Goal: Task Accomplishment & Management: Complete application form

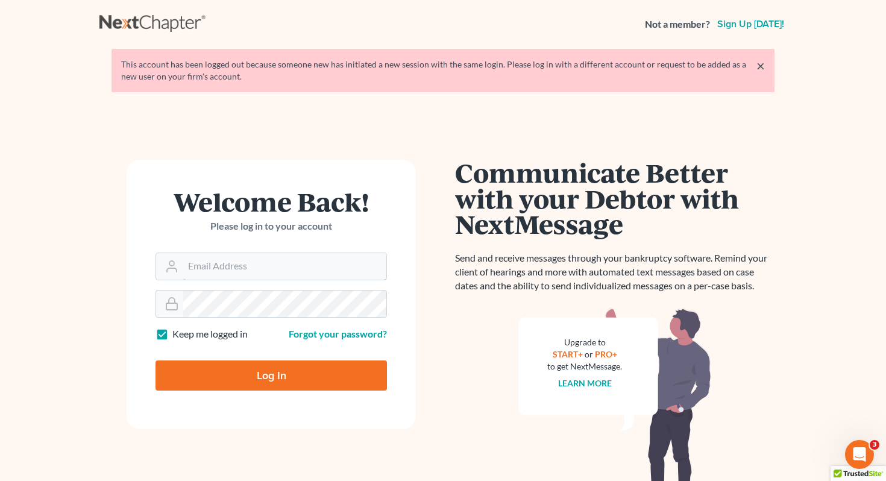
type input "[EMAIL_ADDRESS][DOMAIN_NAME]"
click at [302, 374] on input "Log In" at bounding box center [271, 375] width 231 height 30
type input "Thinking..."
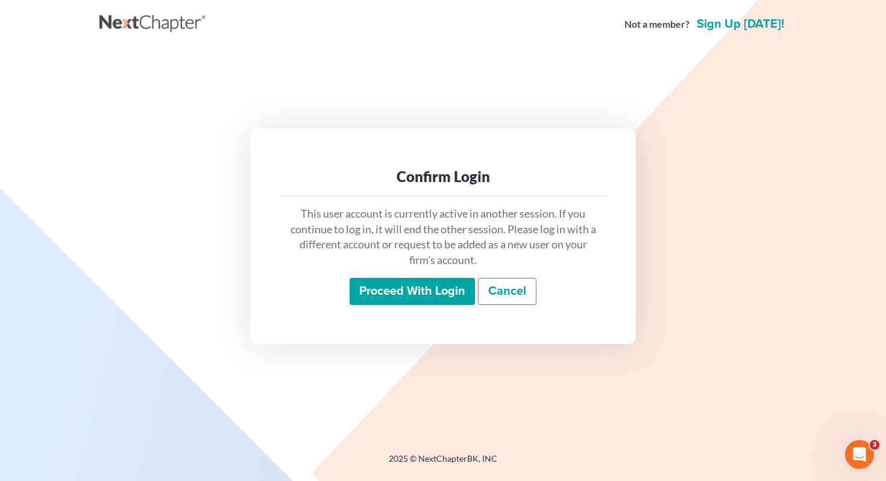
click at [391, 301] on input "Proceed with login" at bounding box center [412, 292] width 125 height 28
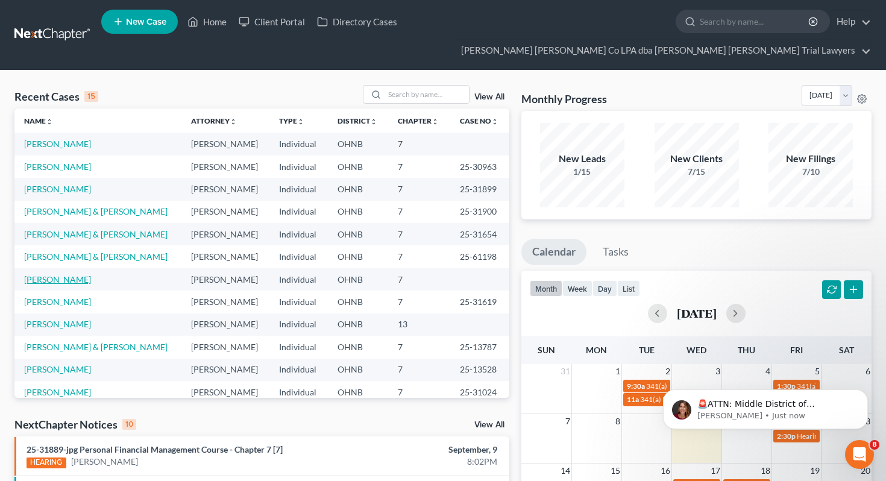
click at [52, 274] on link "Hannah, Caleb" at bounding box center [57, 279] width 67 height 10
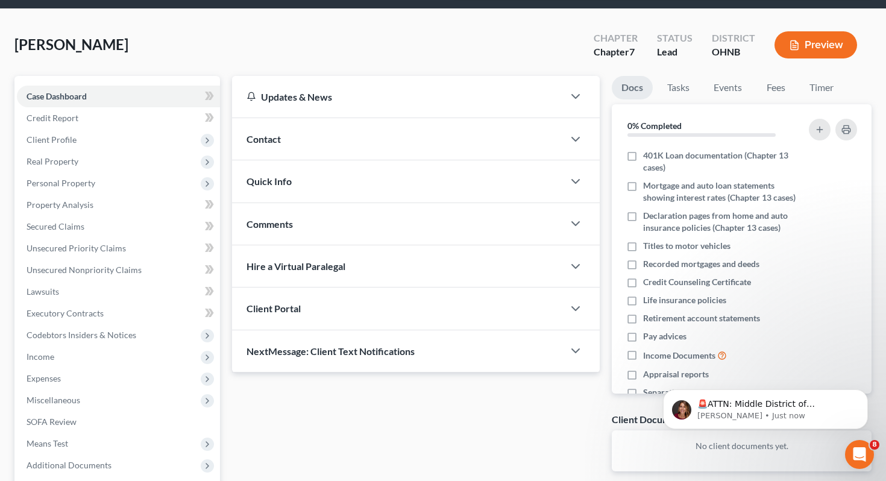
scroll to position [79, 0]
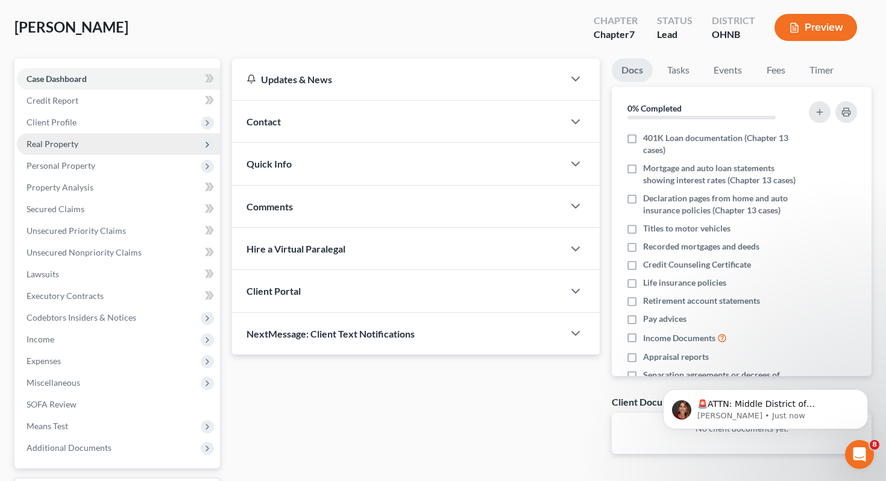
click at [110, 133] on span "Real Property" at bounding box center [118, 144] width 203 height 22
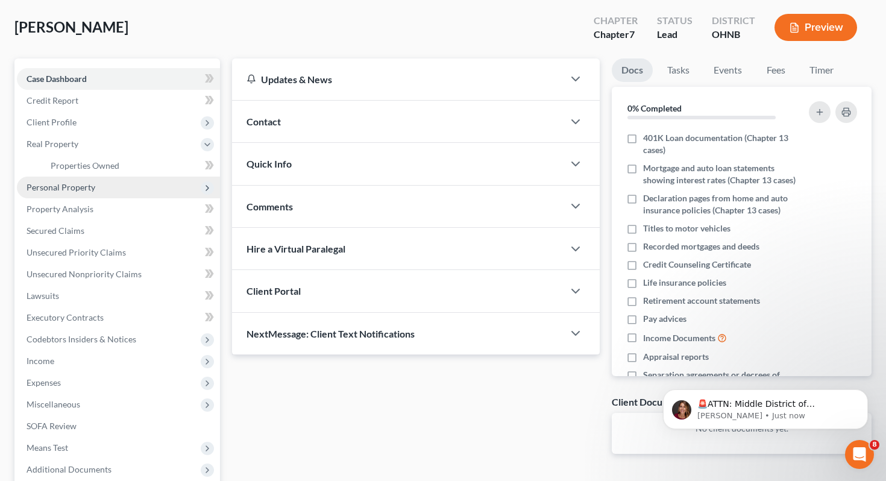
click at [108, 177] on span "Personal Property" at bounding box center [118, 188] width 203 height 22
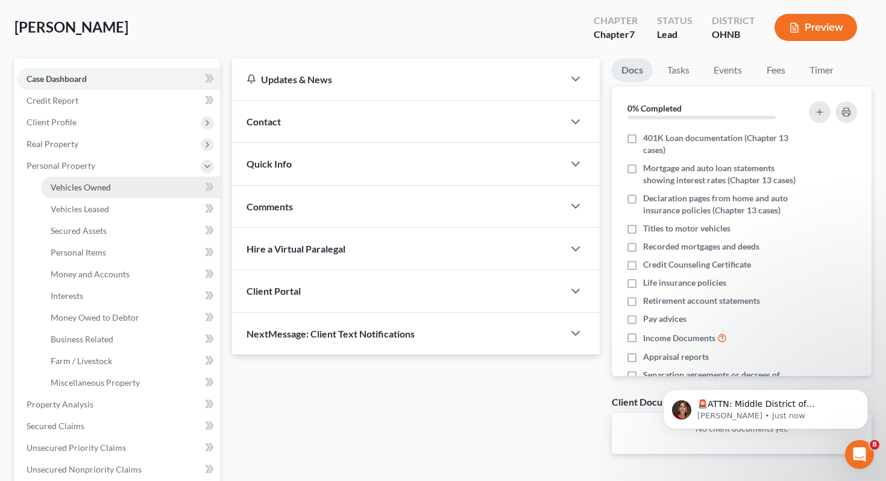
click at [109, 177] on link "Vehicles Owned" at bounding box center [130, 188] width 179 height 22
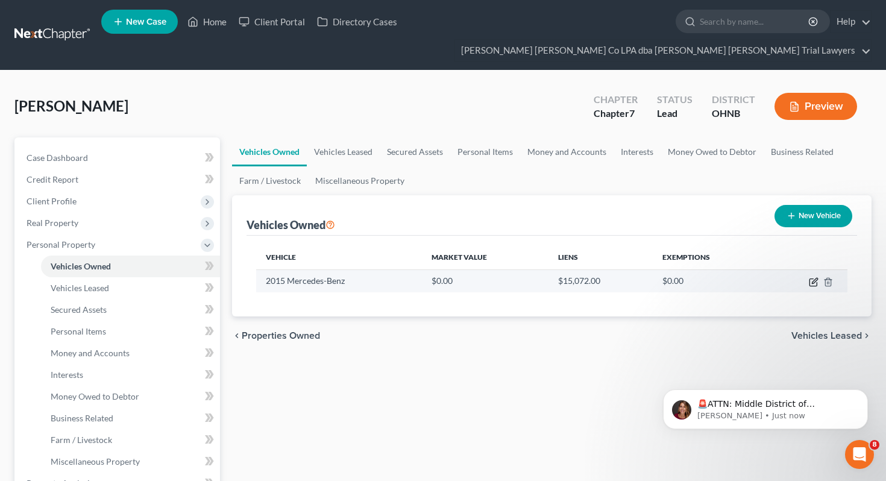
click at [813, 277] on icon "button" at bounding box center [814, 282] width 10 height 10
select select "0"
select select "11"
select select "2"
select select "0"
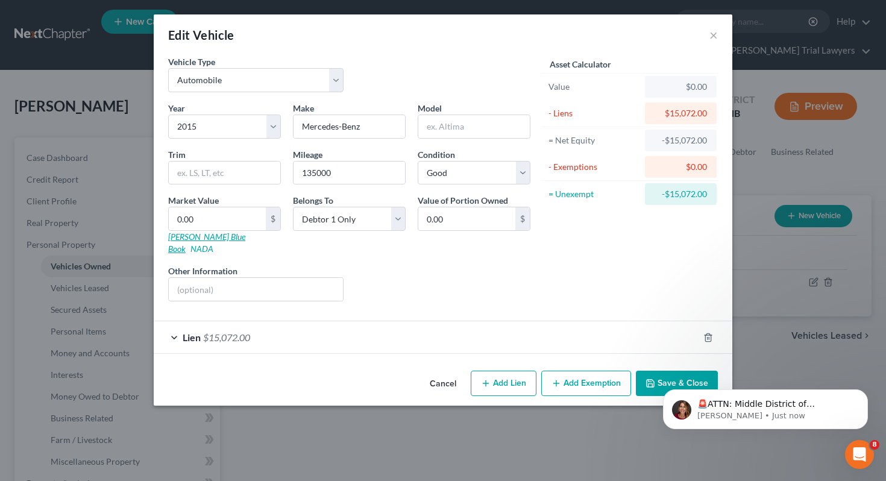
click at [195, 236] on link "Kelly Blue Book" at bounding box center [206, 242] width 77 height 22
click at [248, 216] on input "0.00" at bounding box center [217, 218] width 97 height 23
type input "7"
type input "7.00"
type input "75"
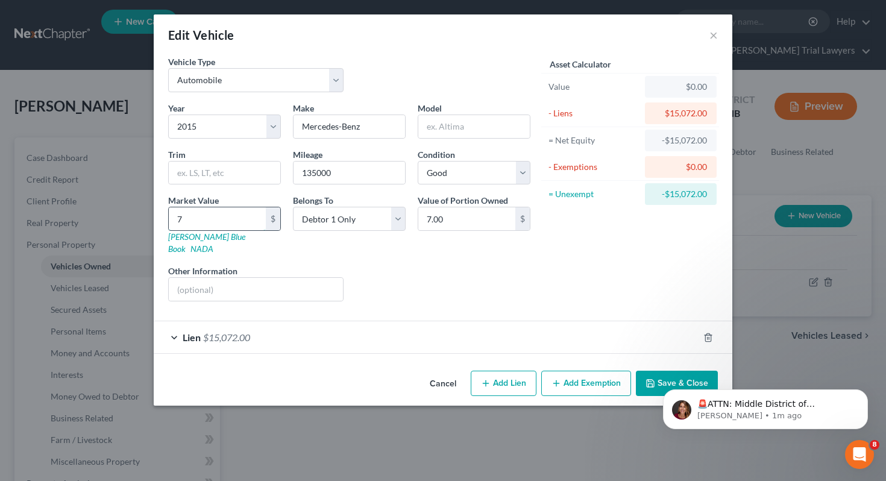
type input "75.00"
type input "750"
type input "750.00"
type input "7509"
type input "7,509.00"
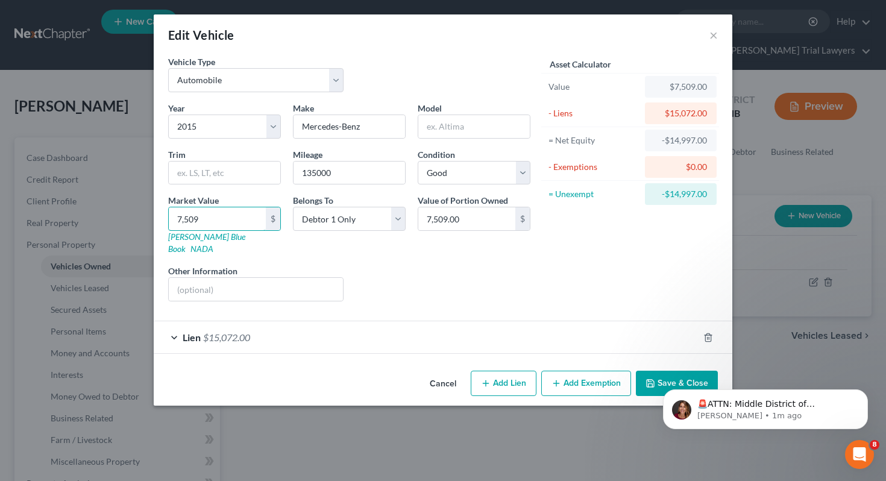
type input "7,509"
click at [415, 267] on div "Liens Select" at bounding box center [443, 283] width 187 height 37
click at [649, 367] on html "🚨ATTN: Middle District of Florida The court has added a new Credit Counseling F…" at bounding box center [765, 406] width 241 height 84
click at [678, 327] on div "Lien $15,072.00" at bounding box center [426, 337] width 545 height 32
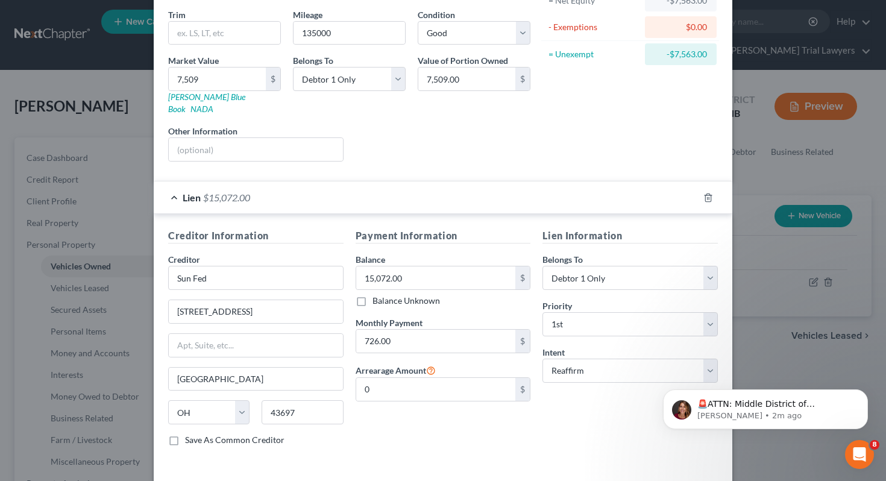
scroll to position [178, 0]
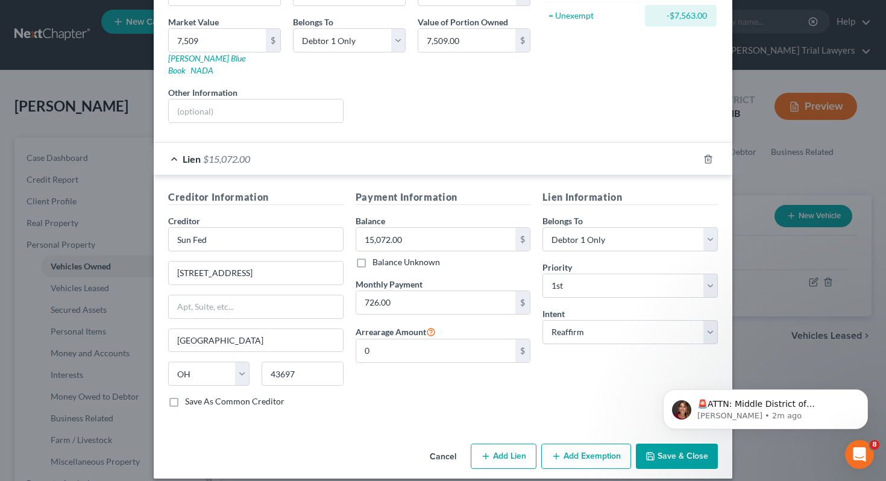
click at [664, 449] on button "Save & Close" at bounding box center [677, 456] width 82 height 25
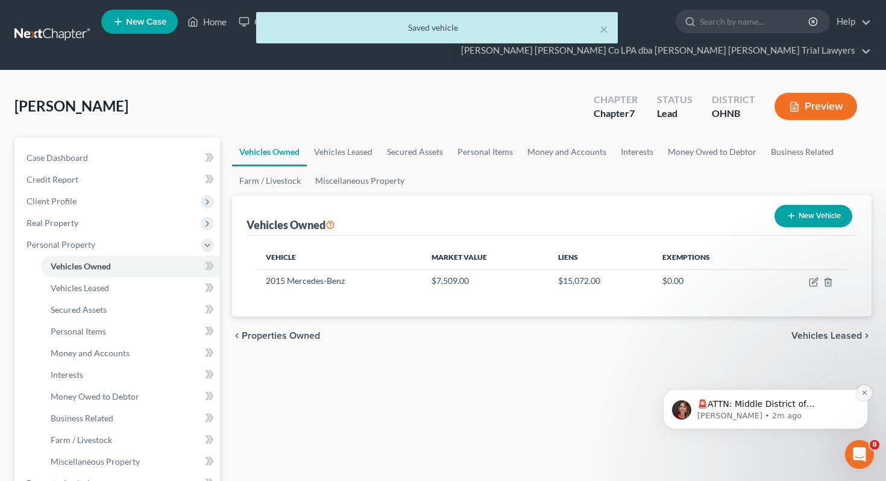
click at [865, 392] on icon "Dismiss notification" at bounding box center [864, 393] width 4 height 4
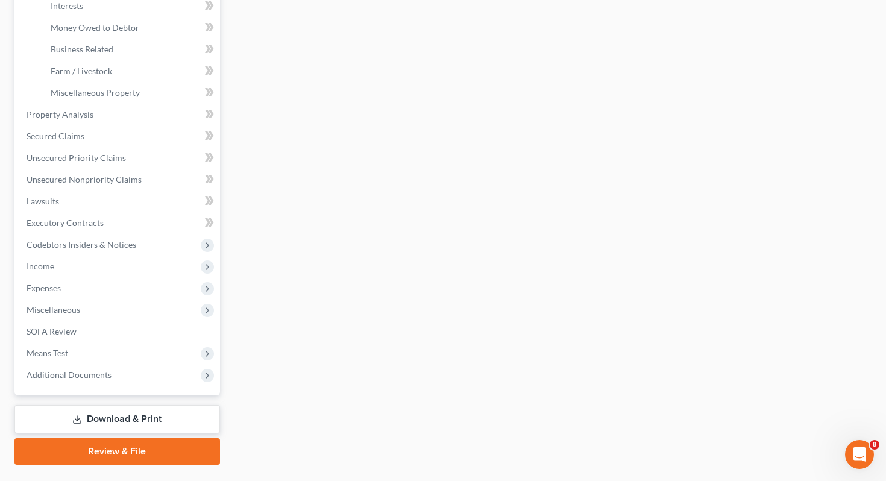
scroll to position [376, 0]
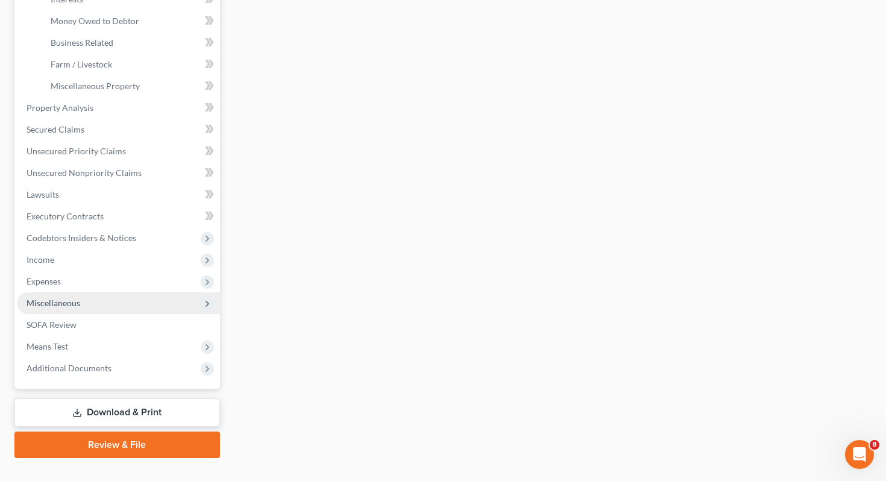
click at [158, 292] on span "Miscellaneous" at bounding box center [118, 303] width 203 height 22
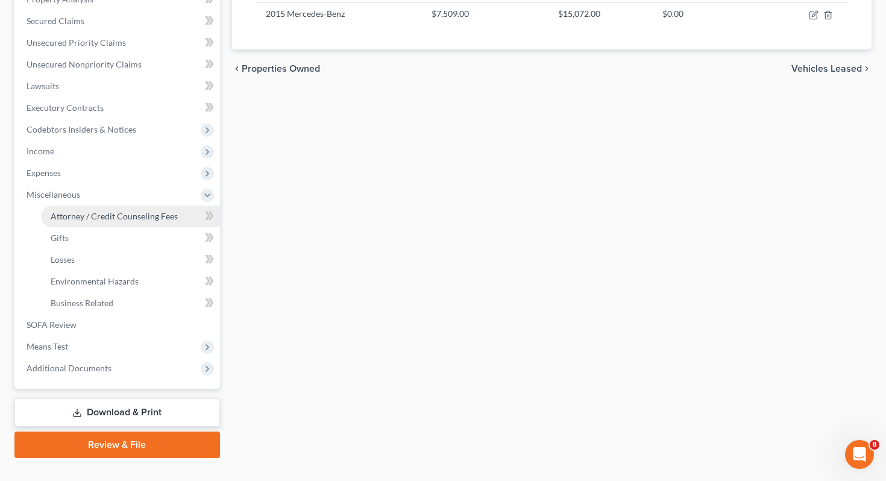
click at [154, 206] on link "Attorney / Credit Counseling Fees" at bounding box center [130, 217] width 179 height 22
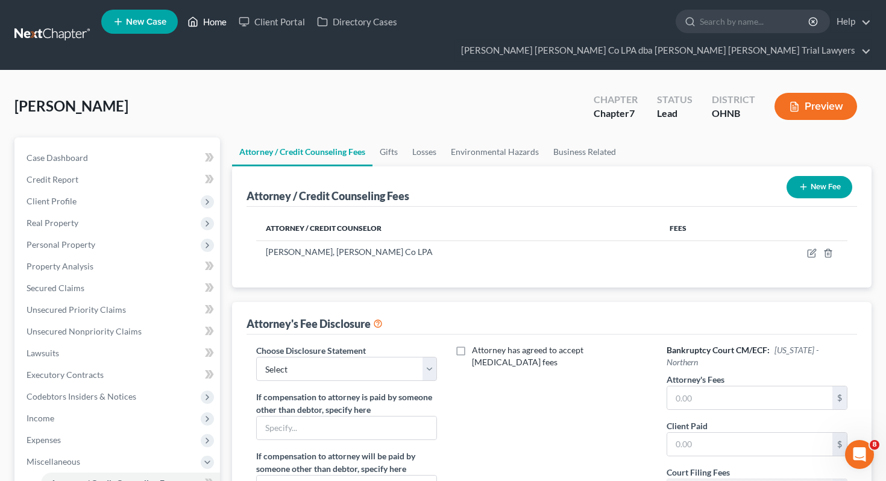
click at [203, 22] on link "Home" at bounding box center [206, 22] width 51 height 22
